Goal: Information Seeking & Learning: Find specific page/section

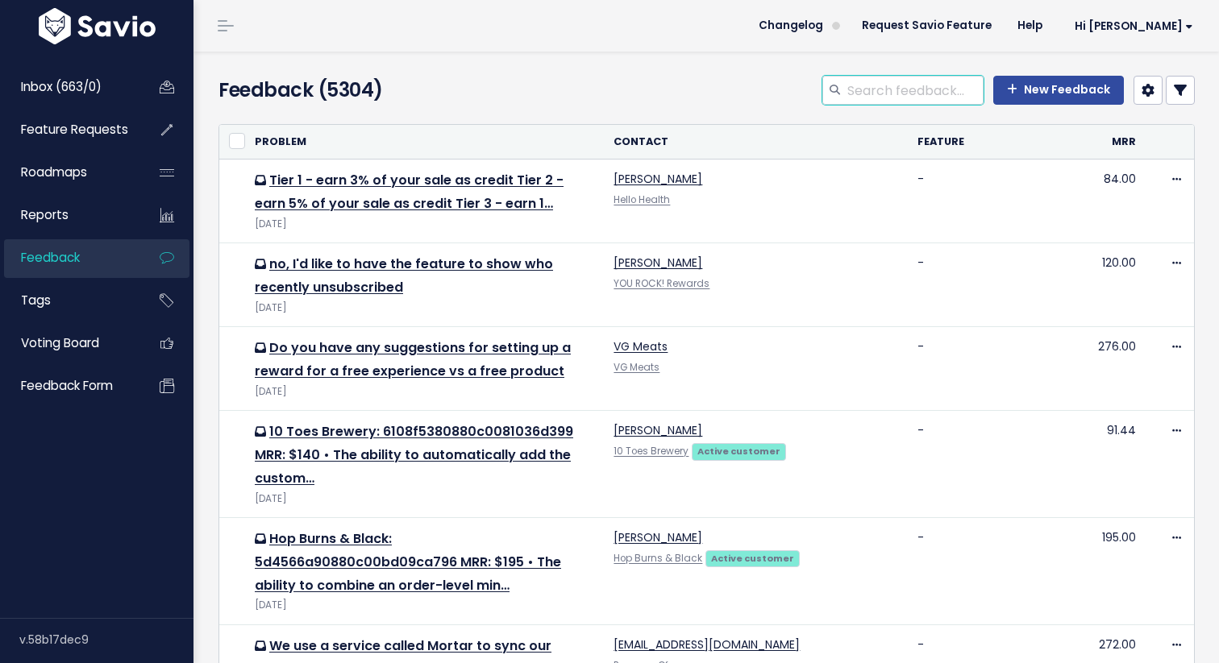
click at [882, 98] on input "search" at bounding box center [915, 90] width 138 height 29
type input "segment by"
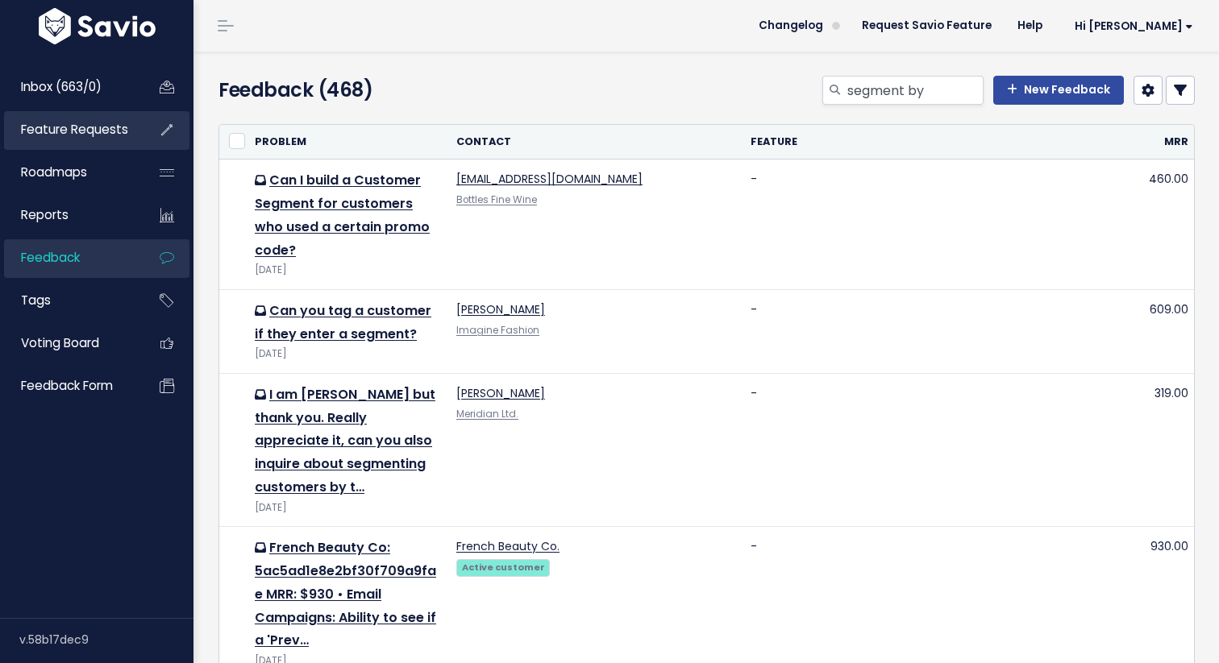
click at [106, 140] on link "Feature Requests" at bounding box center [69, 129] width 130 height 37
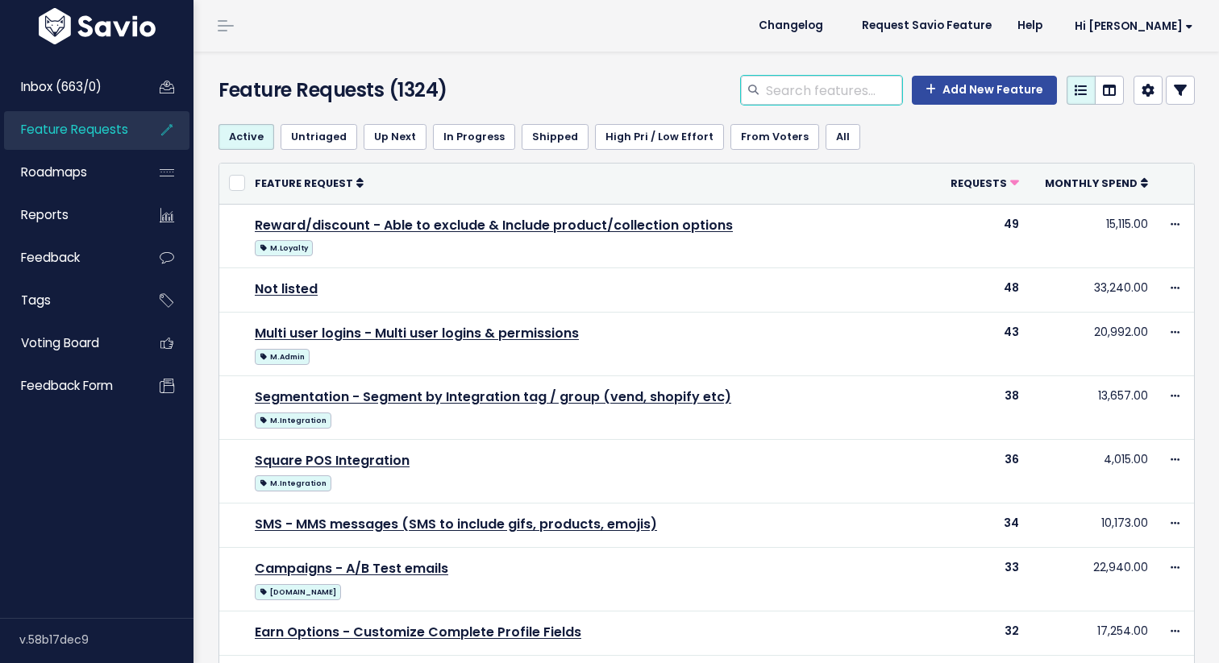
click at [821, 80] on input "search" at bounding box center [833, 90] width 138 height 29
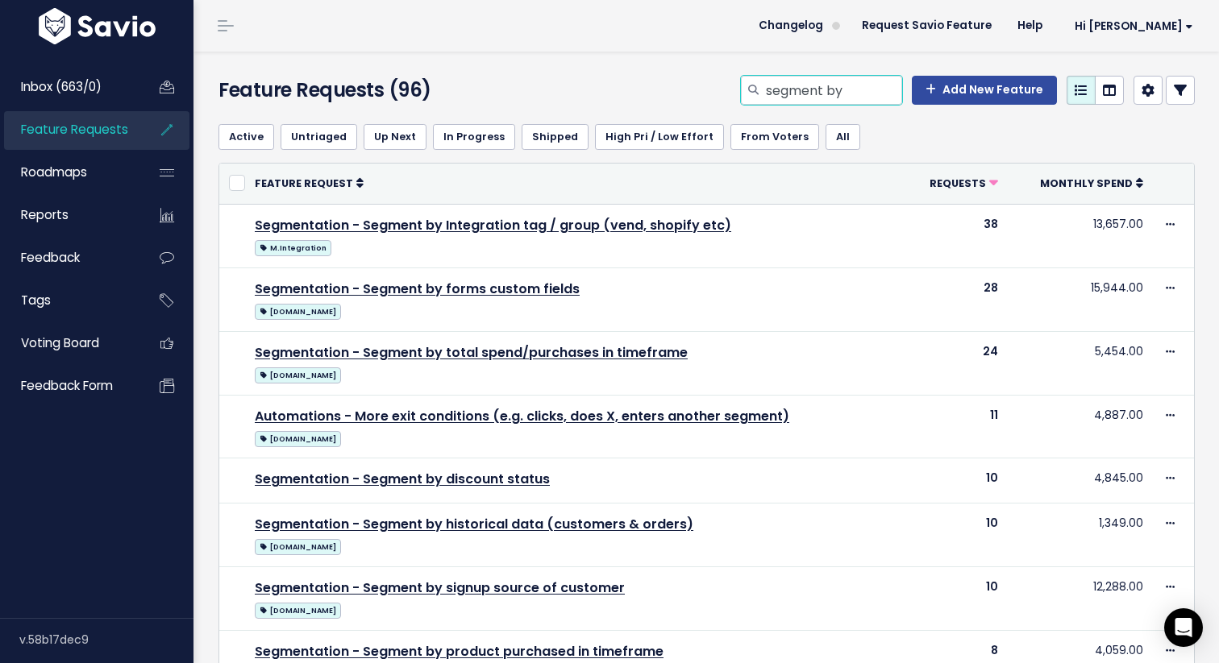
drag, startPoint x: 856, startPoint y: 95, endPoint x: 463, endPoint y: 88, distance: 392.6
click at [463, 88] on div "Feature Requests (96) segment by Add New Feature" at bounding box center [703, 82] width 1020 height 60
type input "report"
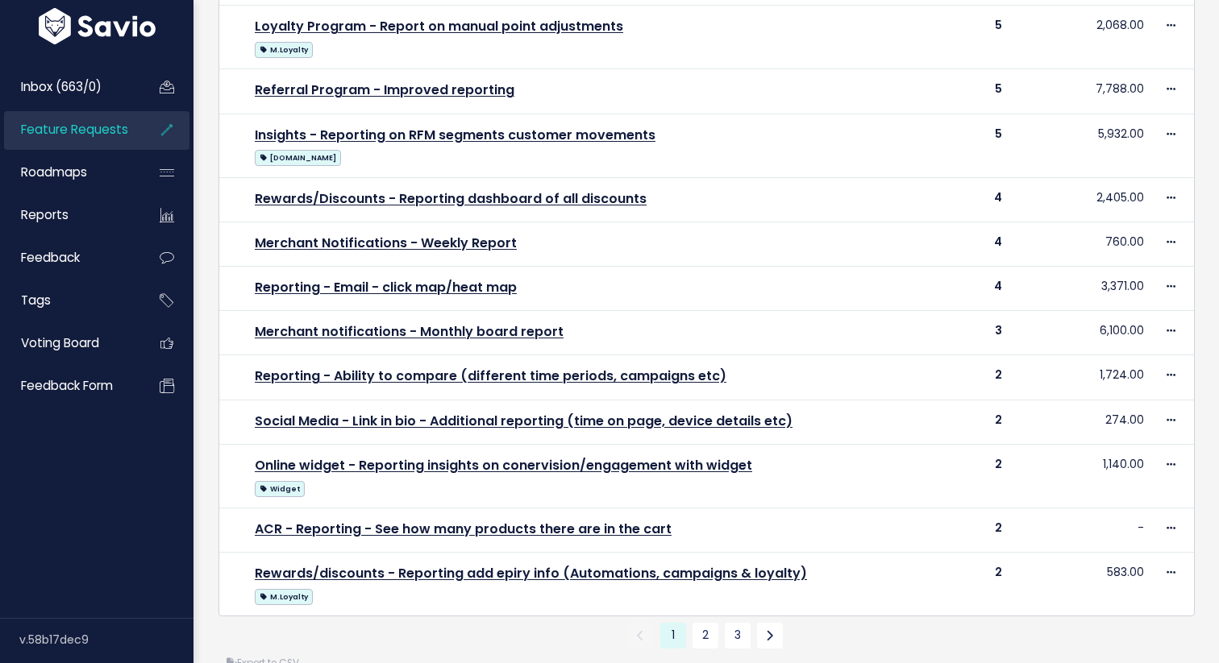
scroll to position [646, 0]
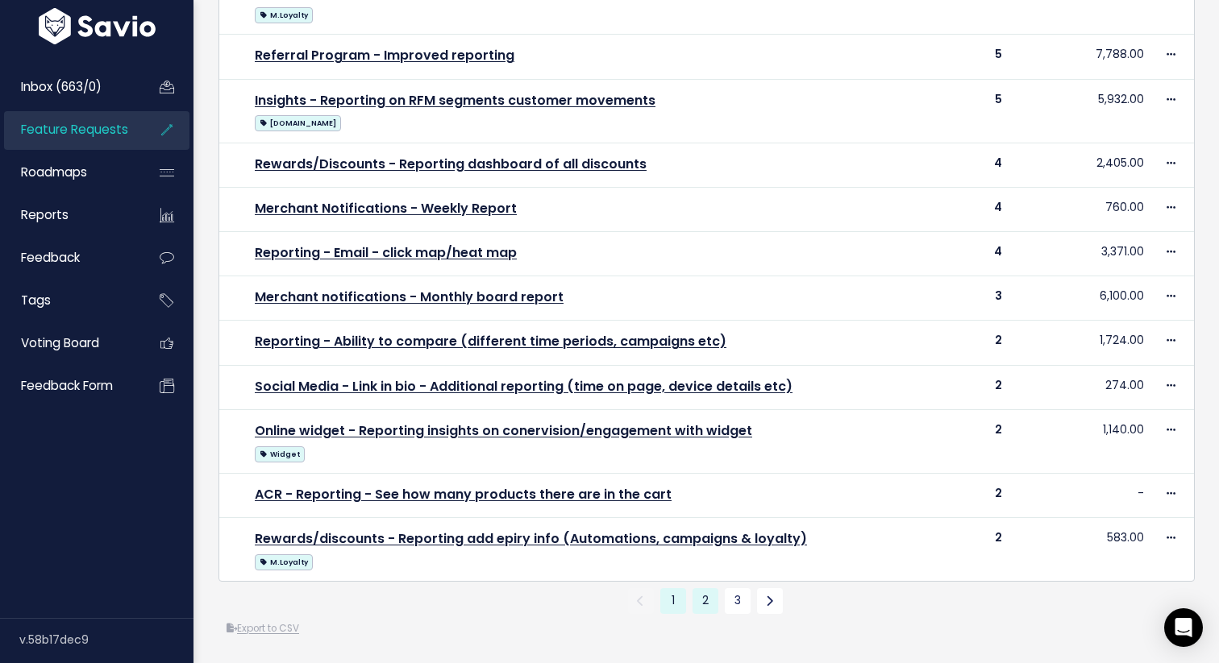
click at [706, 596] on link "2" at bounding box center [705, 601] width 26 height 26
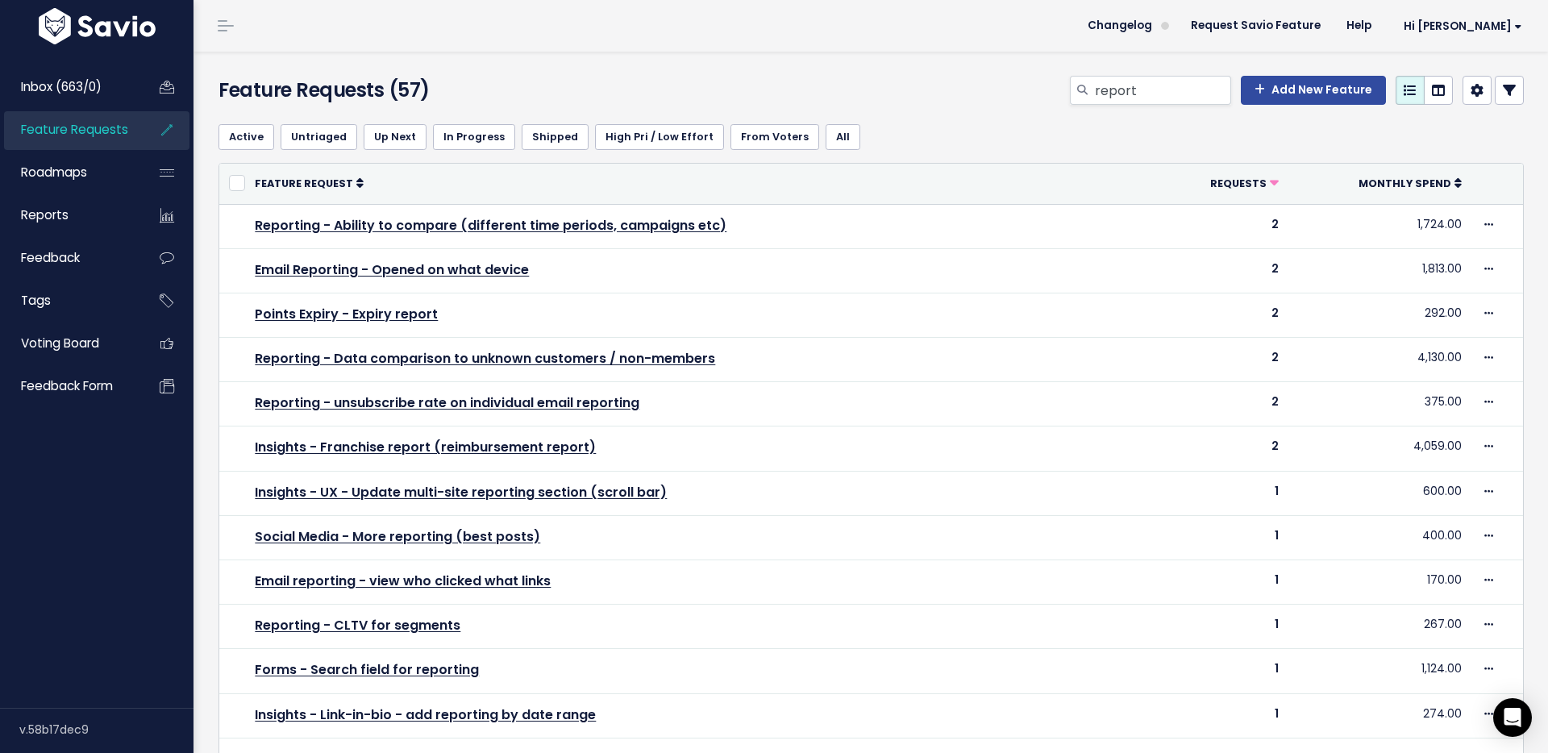
click at [205, 169] on div "Feature Requests (57) report Add New Feature Active Untriaged Up Next In Progre…" at bounding box center [870, 614] width 1354 height 1124
click at [132, 131] on link "Feature Requests" at bounding box center [69, 129] width 130 height 37
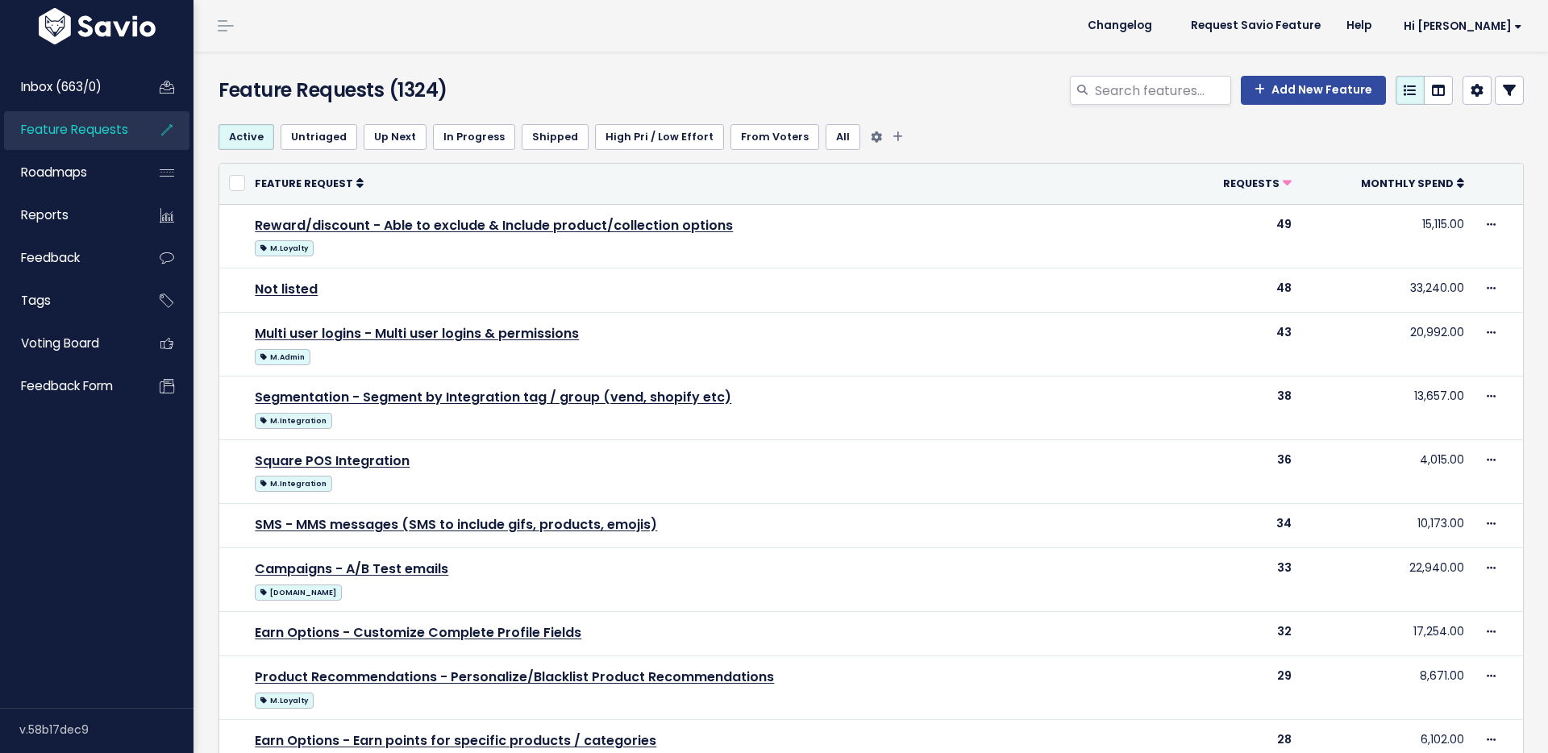
click at [1075, 143] on ul "Active Untriaged Up Next In Progress Shipped High Pri / Low Effort From Voters …" at bounding box center [870, 137] width 1305 height 26
click at [1477, 94] on icon at bounding box center [1476, 90] width 13 height 13
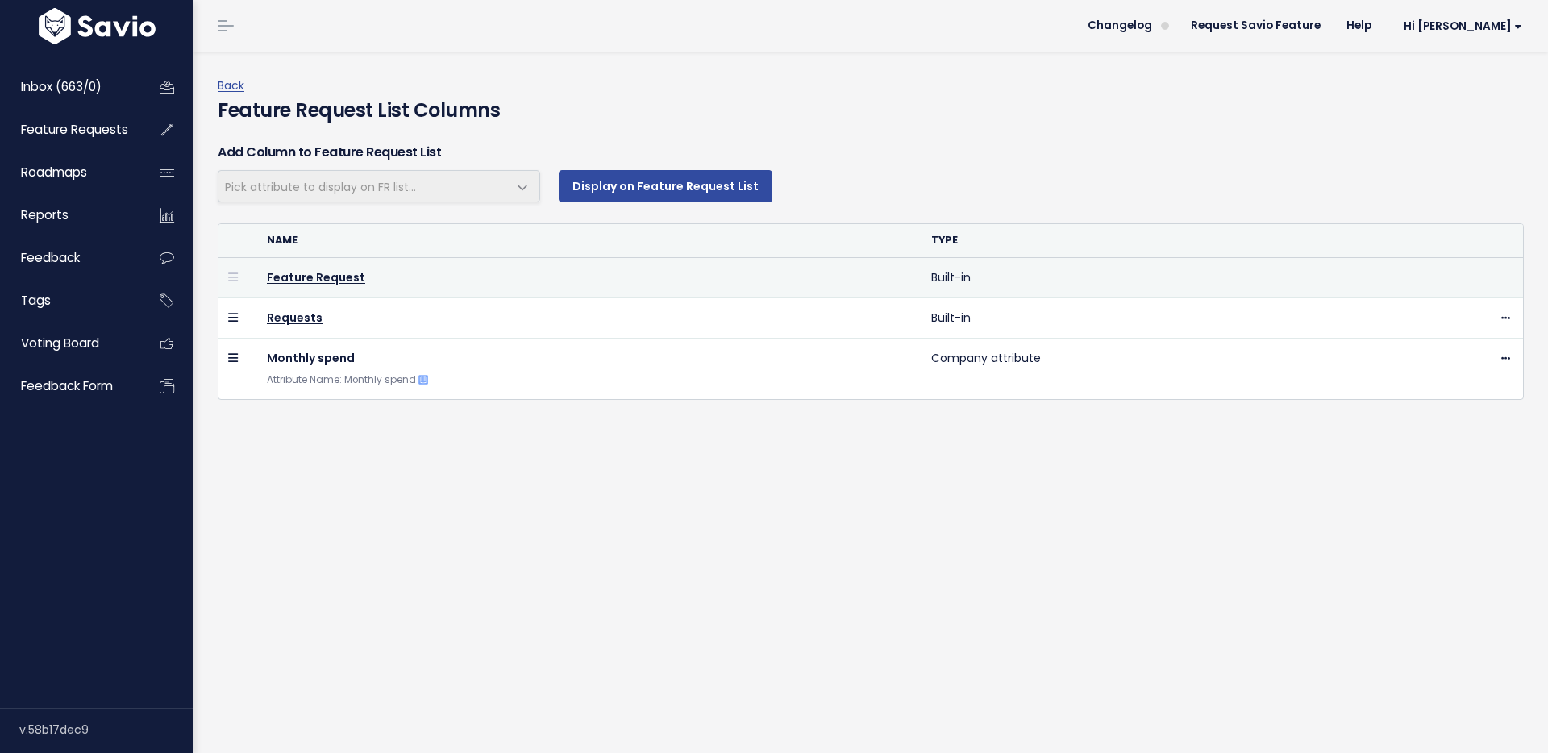
select select
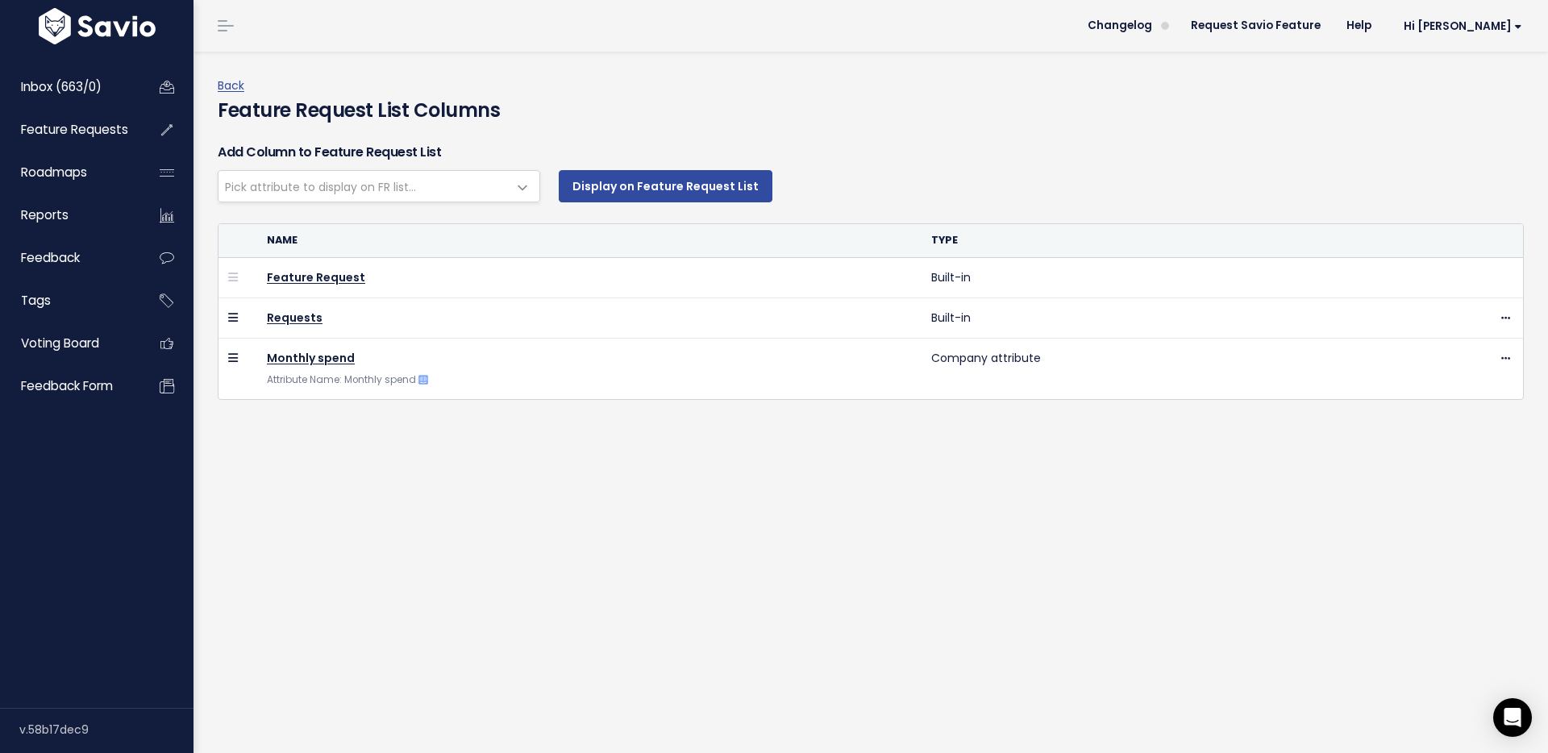
click at [234, 98] on h4 "Feature Request List Columns" at bounding box center [871, 110] width 1306 height 29
click at [233, 87] on link "Back" at bounding box center [231, 85] width 27 height 16
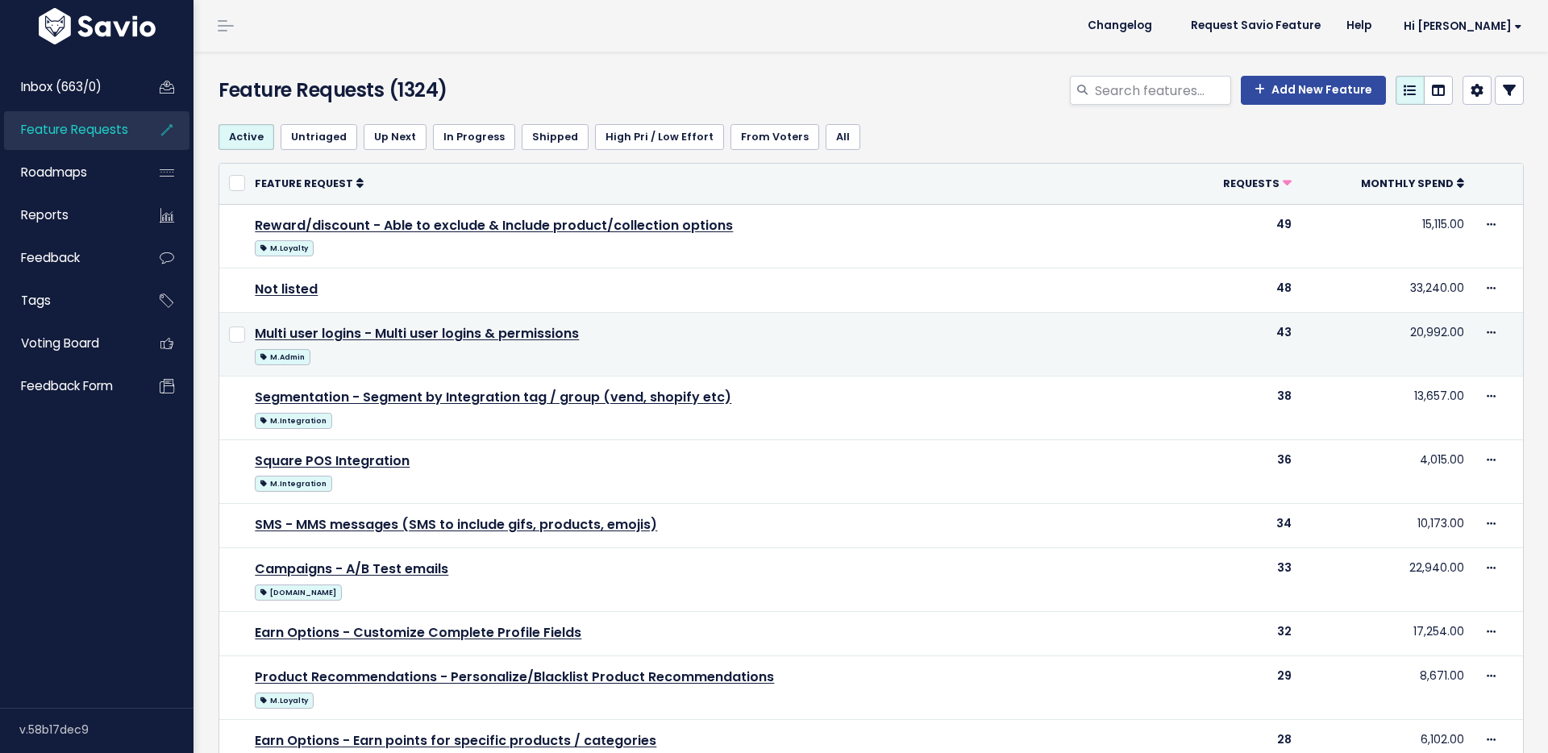
scroll to position [653, 0]
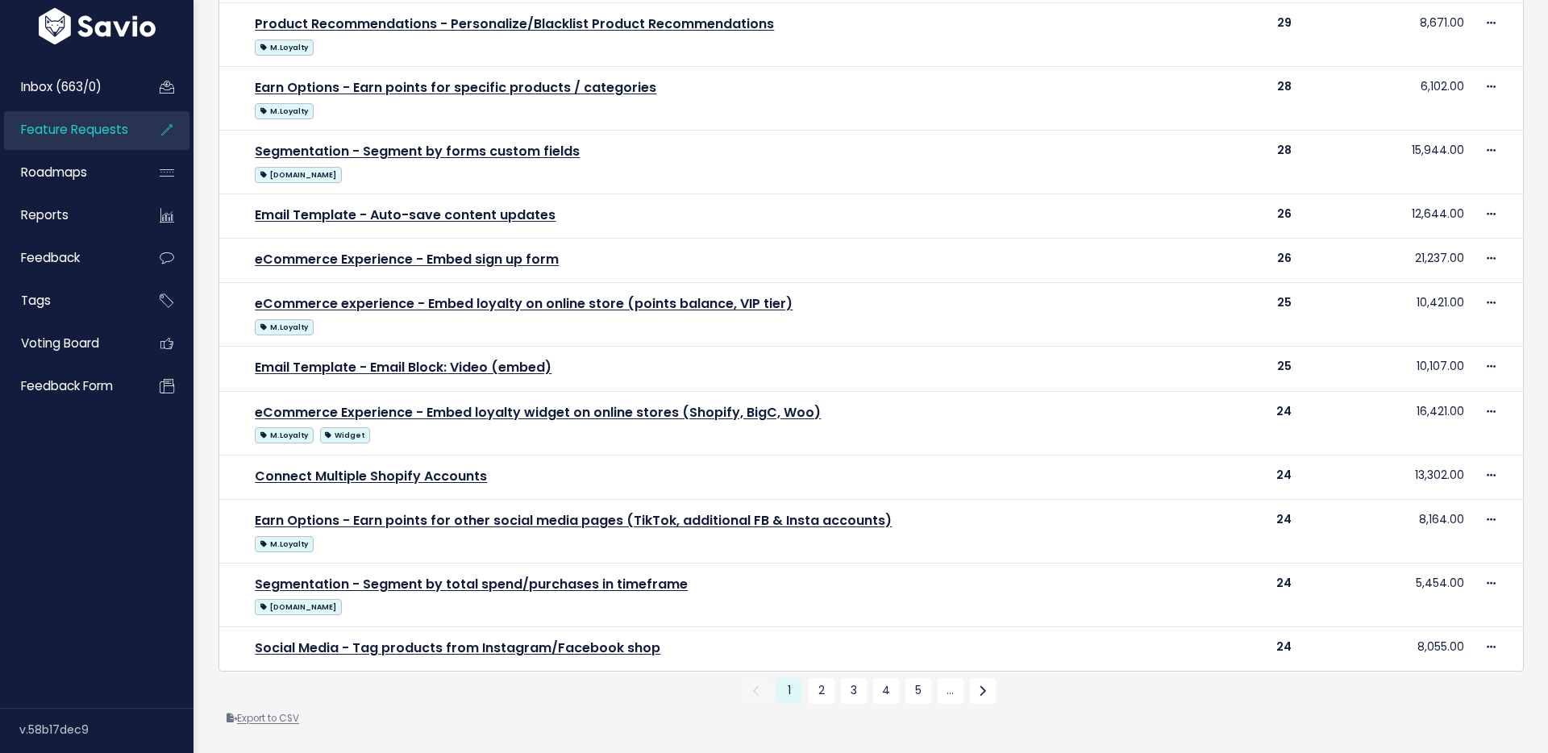
click at [284, 721] on link "Export to CSV" at bounding box center [262, 718] width 73 height 13
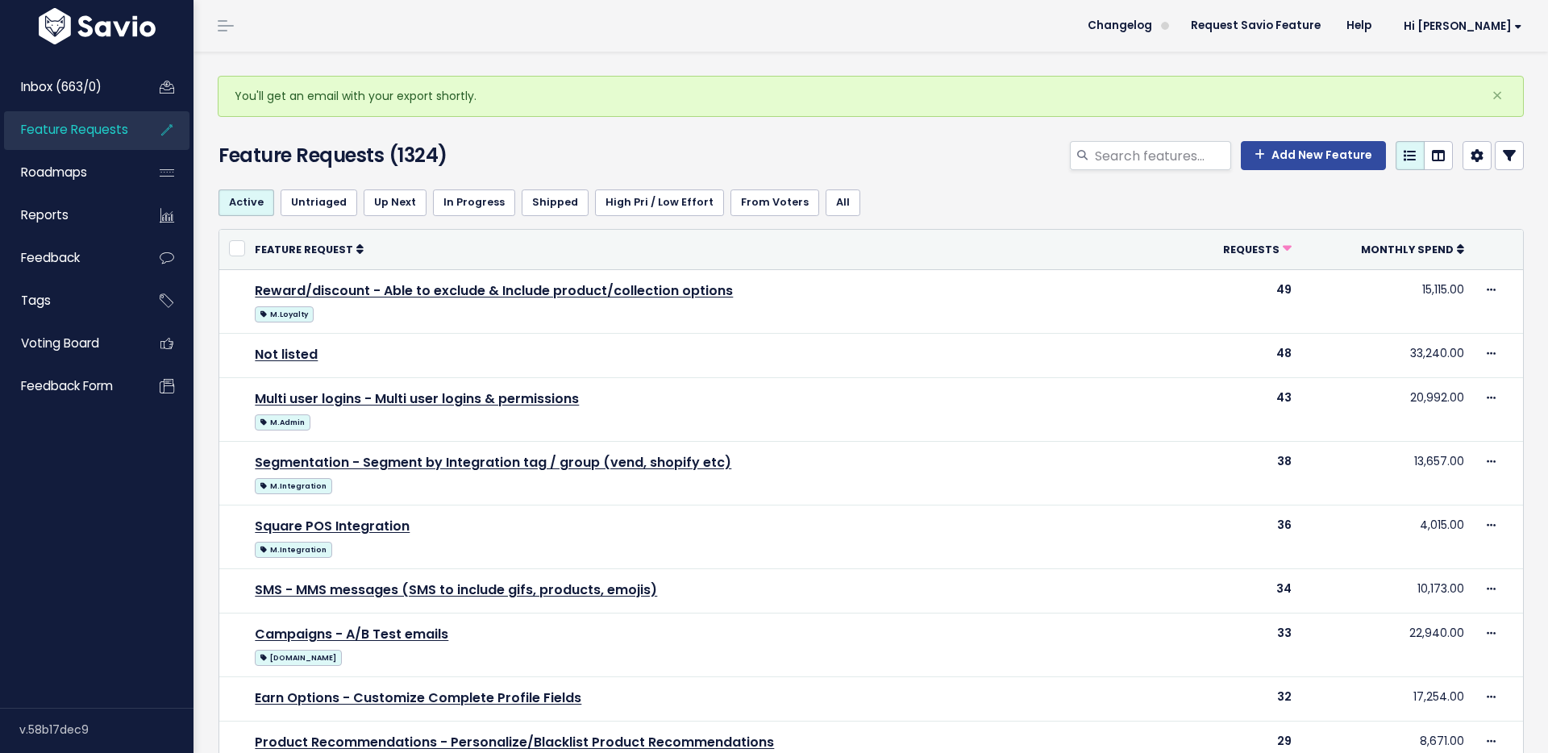
drag, startPoint x: 450, startPoint y: 156, endPoint x: 221, endPoint y: 160, distance: 228.9
click at [221, 160] on h4 "Feature Requests (1324)" at bounding box center [427, 155] width 419 height 29
click at [600, 142] on h4 "Feature Requests (1324)" at bounding box center [427, 155] width 419 height 29
click at [899, 150] on div "Add New Feature" at bounding box center [1093, 158] width 887 height 35
click at [116, 82] on link "Inbox (663/0)" at bounding box center [69, 87] width 130 height 37
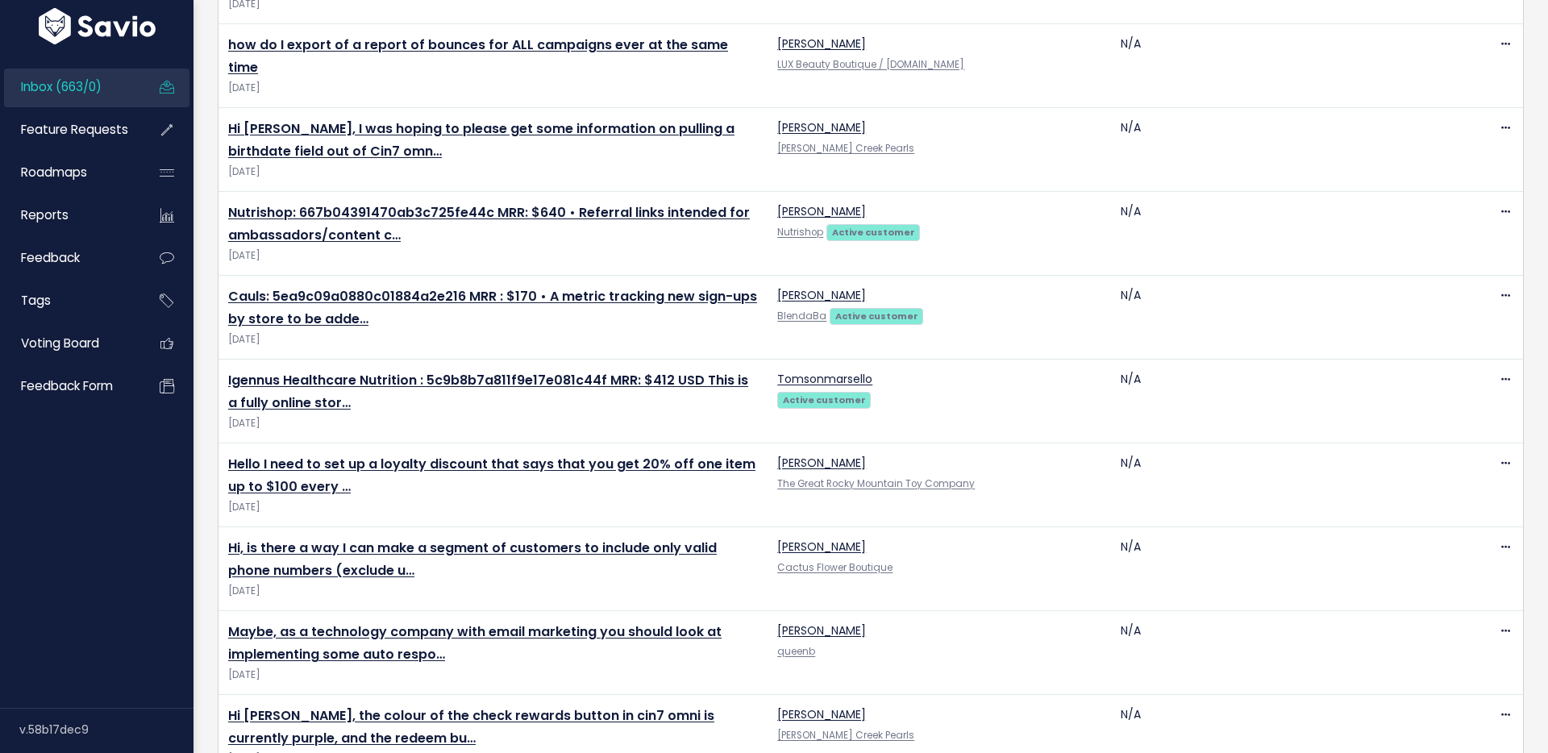
scroll to position [3463, 0]
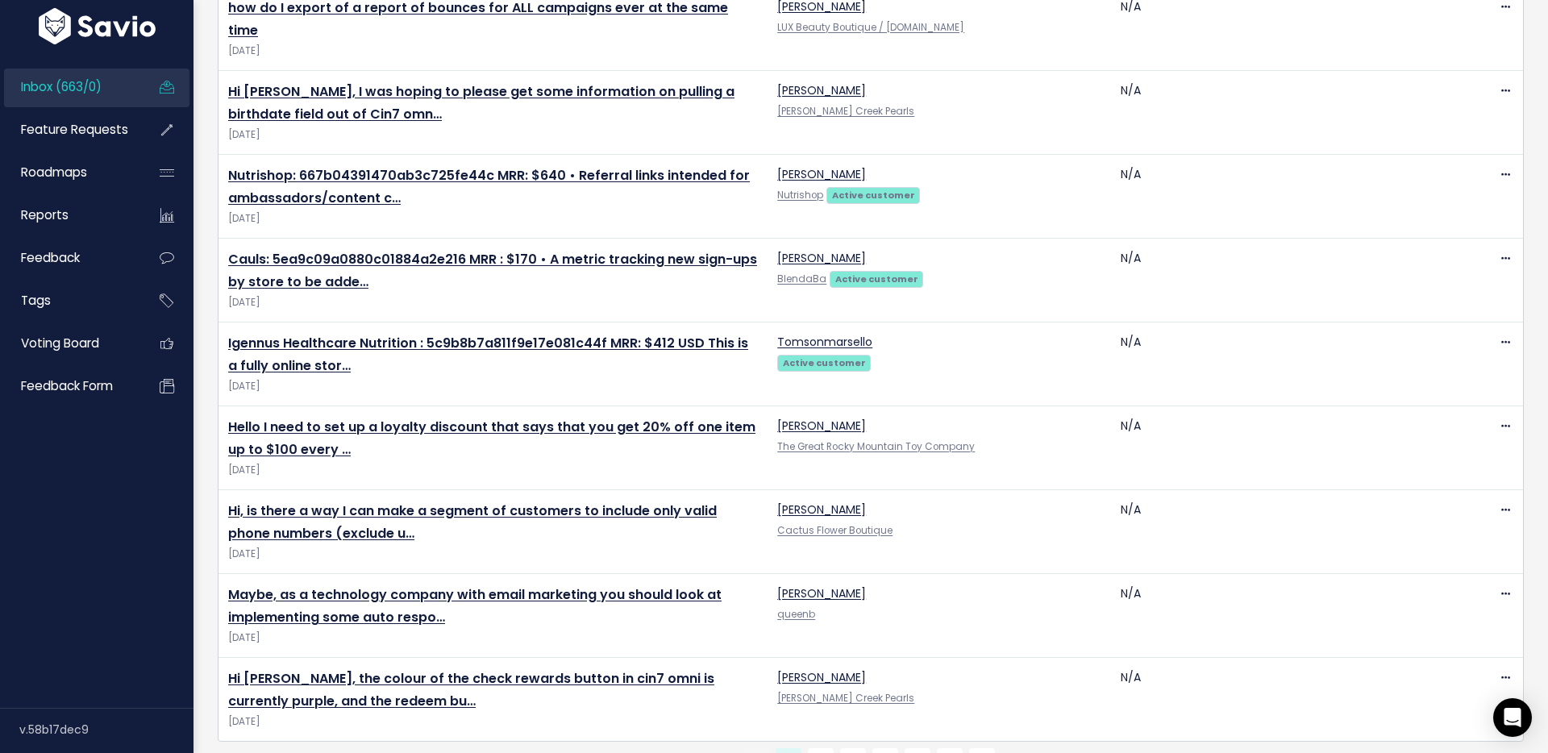
click at [837, 748] on li "3" at bounding box center [853, 761] width 32 height 26
click at [826, 748] on link "2" at bounding box center [821, 761] width 26 height 26
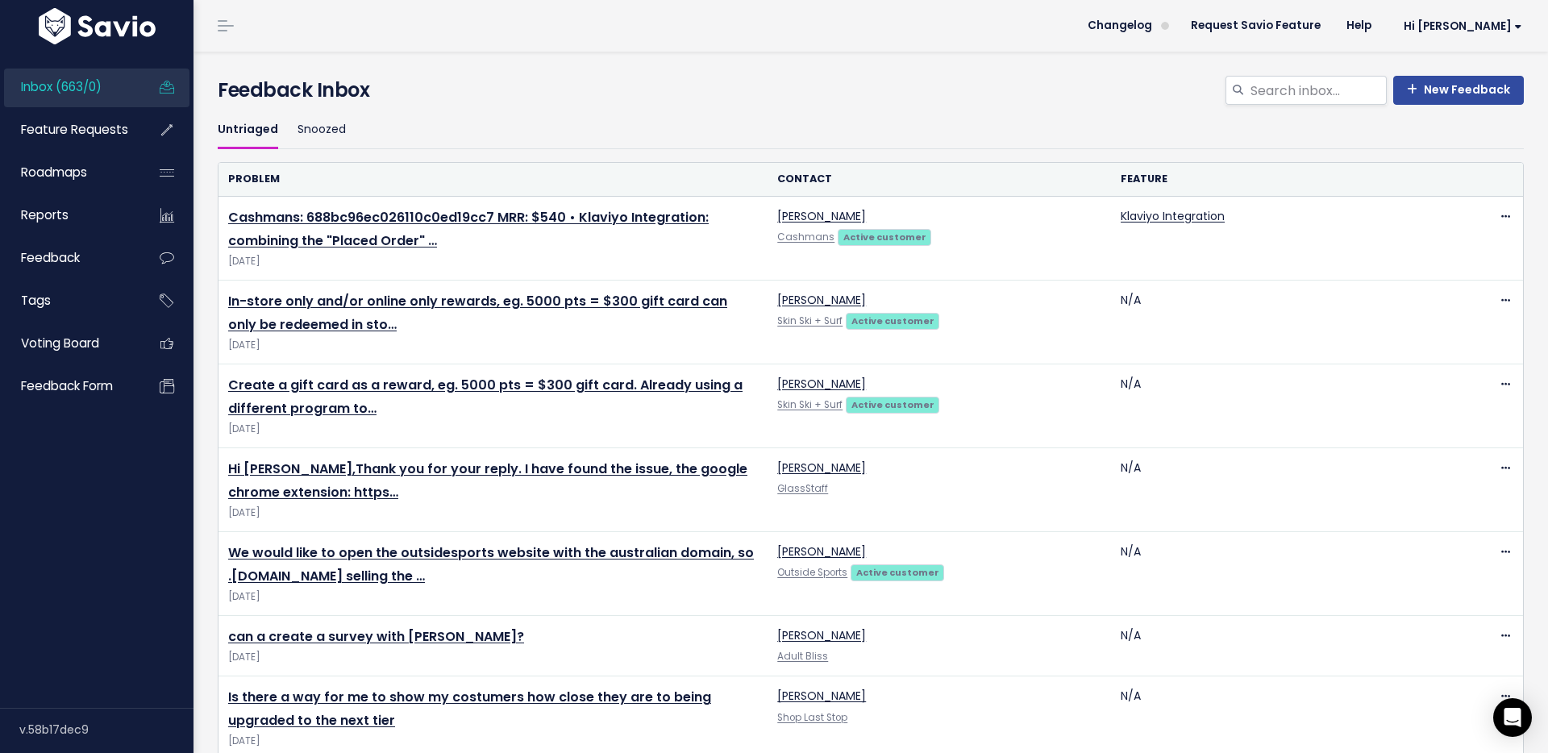
click at [710, 118] on ul "Untriaged Snoozed" at bounding box center [871, 130] width 1306 height 38
click at [1267, 97] on input "search" at bounding box center [1318, 90] width 138 height 29
type input "segment by"
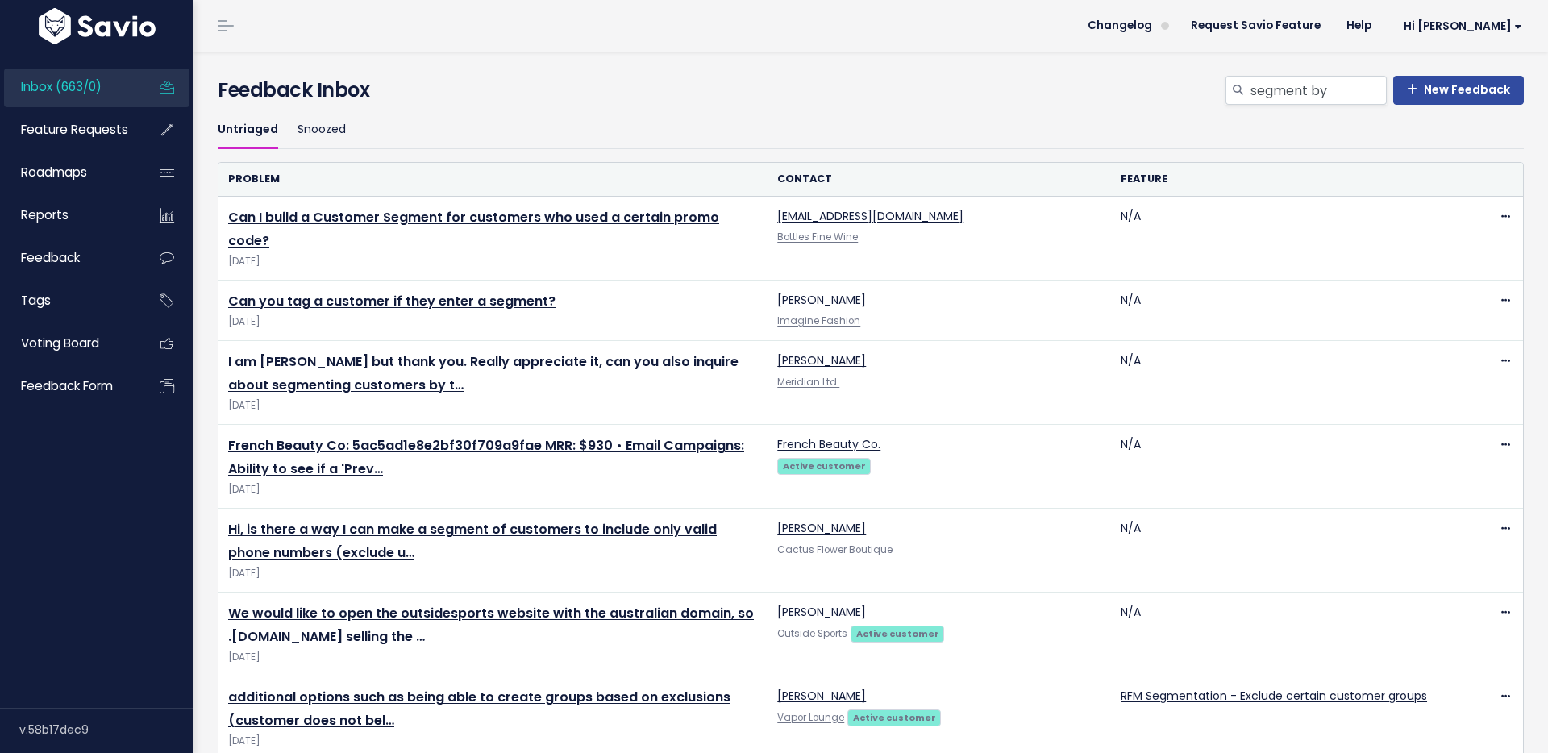
click at [798, 125] on ul "Untriaged Snoozed" at bounding box center [871, 130] width 1306 height 38
